Goal: Task Accomplishment & Management: Manage account settings

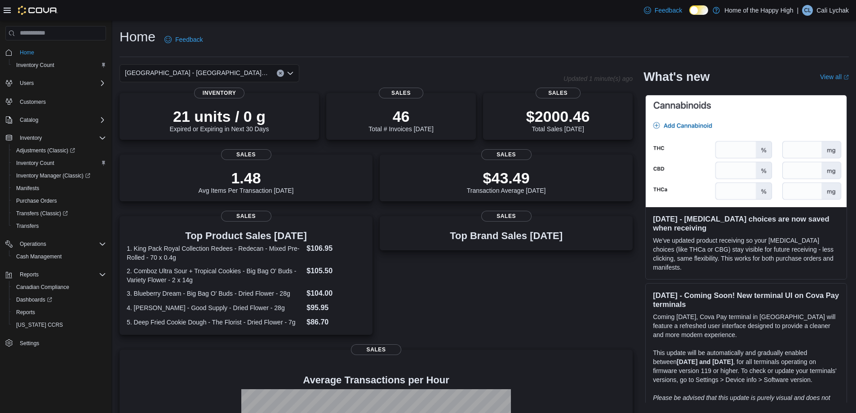
click at [816, 10] on div "| CL Cali Lychak" at bounding box center [823, 10] width 52 height 11
click at [785, 85] on span "Sign Out" at bounding box center [791, 88] width 24 height 9
